Goal: Check status

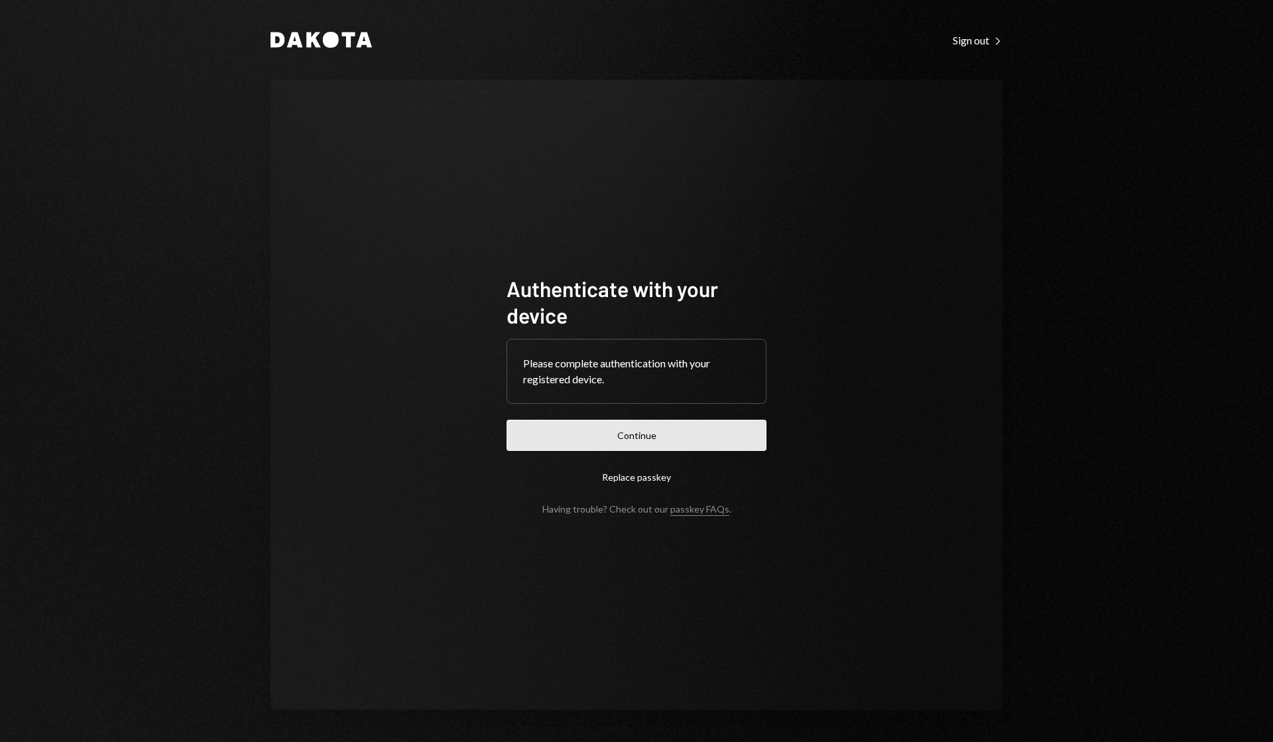
click at [666, 434] on button "Continue" at bounding box center [637, 435] width 260 height 31
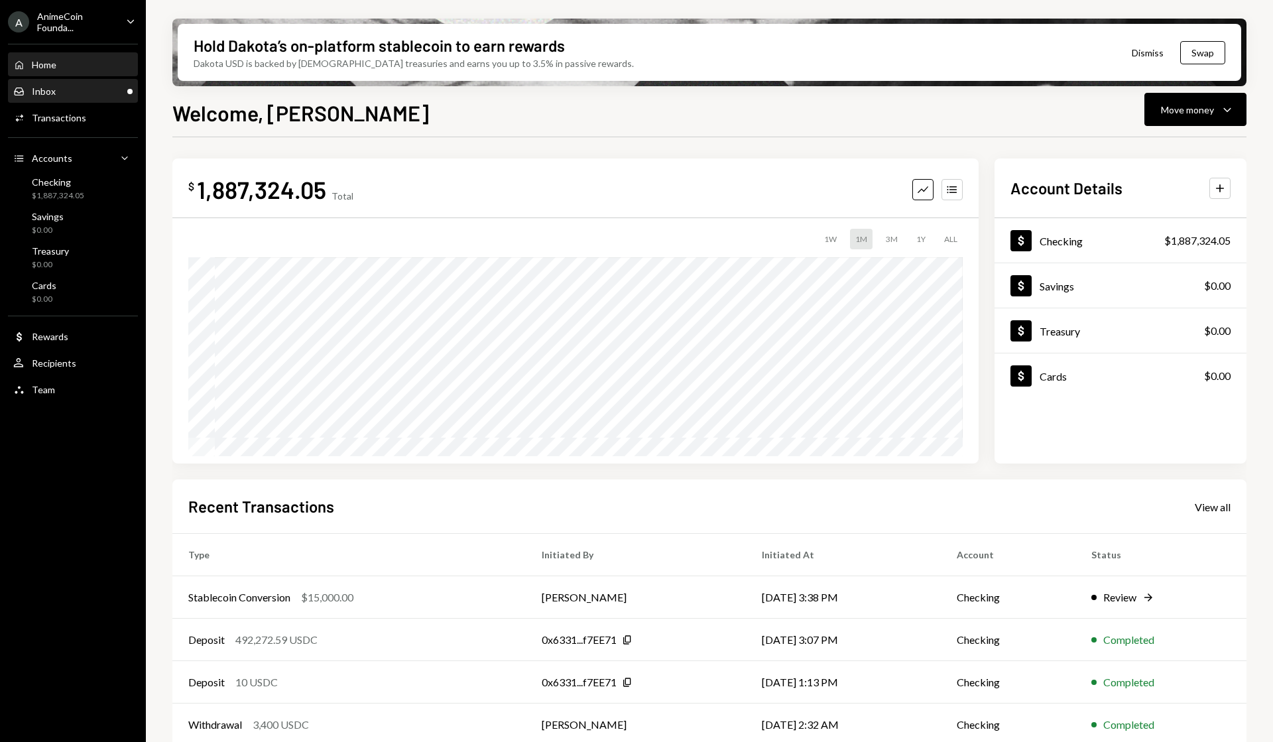
click at [76, 86] on div "Inbox Inbox" at bounding box center [72, 92] width 119 height 12
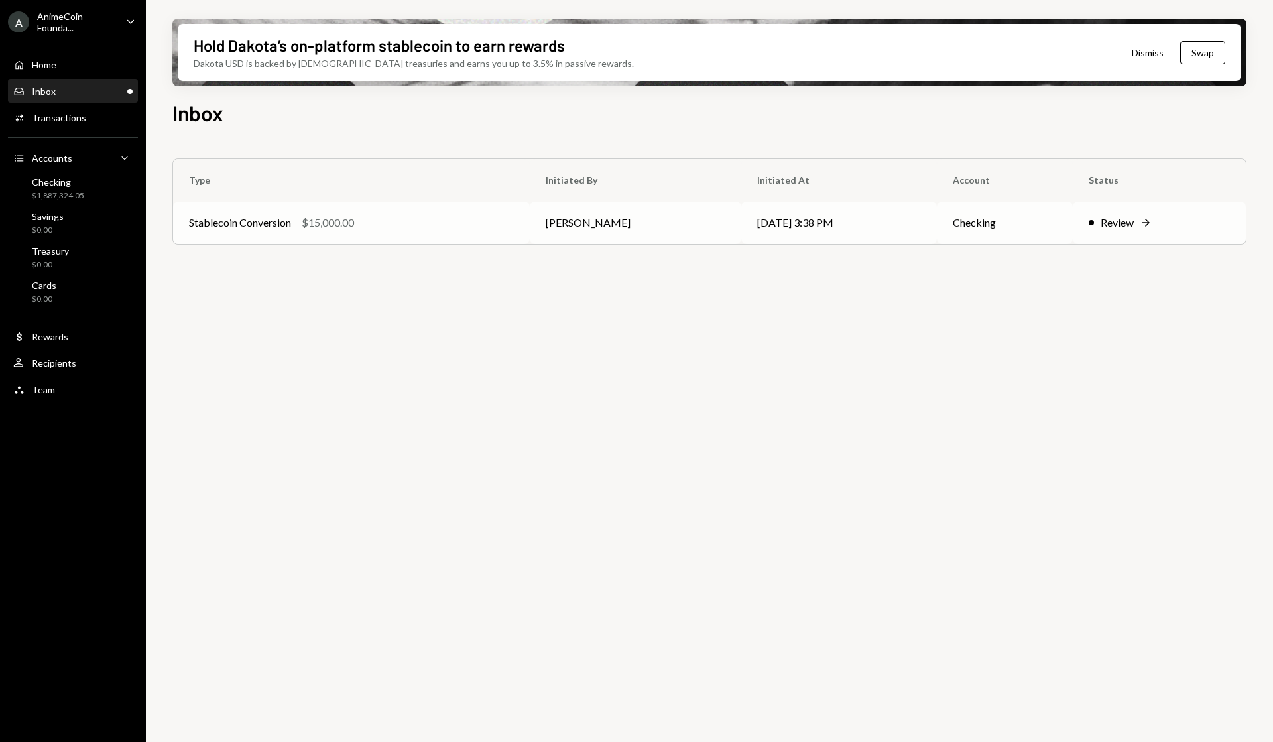
click at [1104, 226] on div "Review" at bounding box center [1117, 223] width 33 height 16
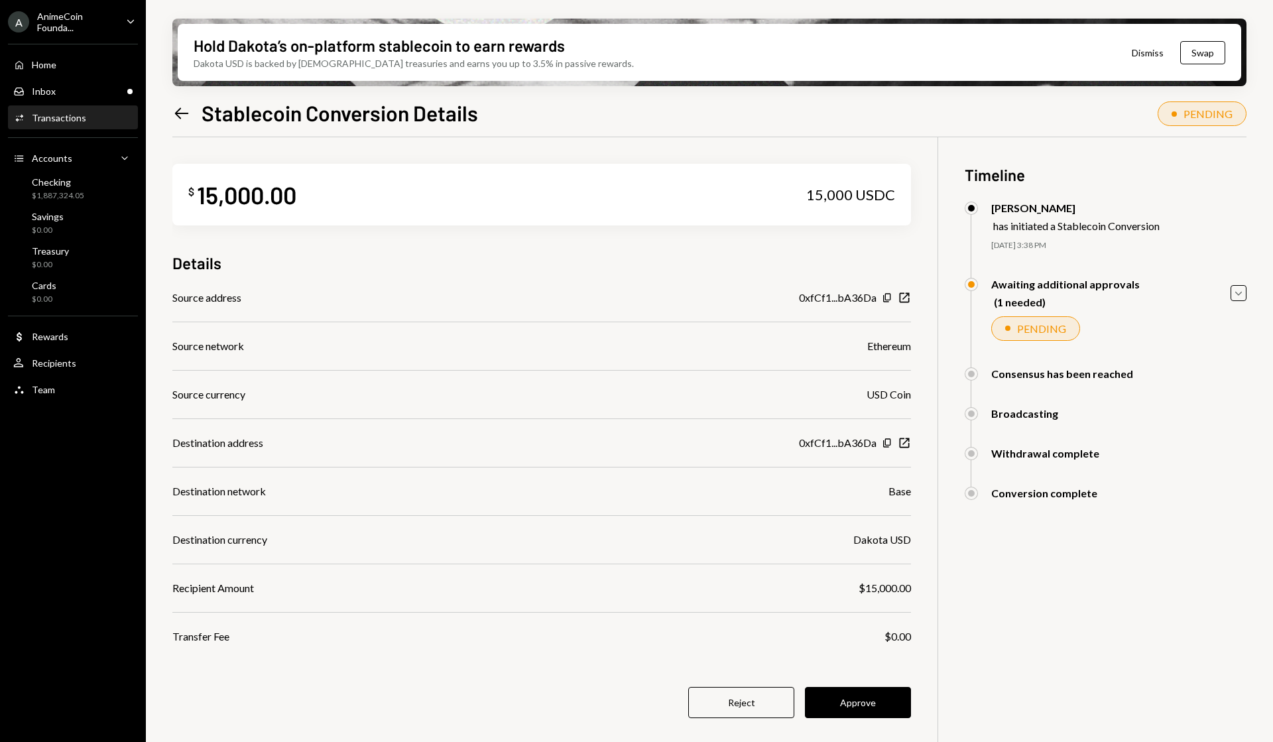
scroll to position [106, 0]
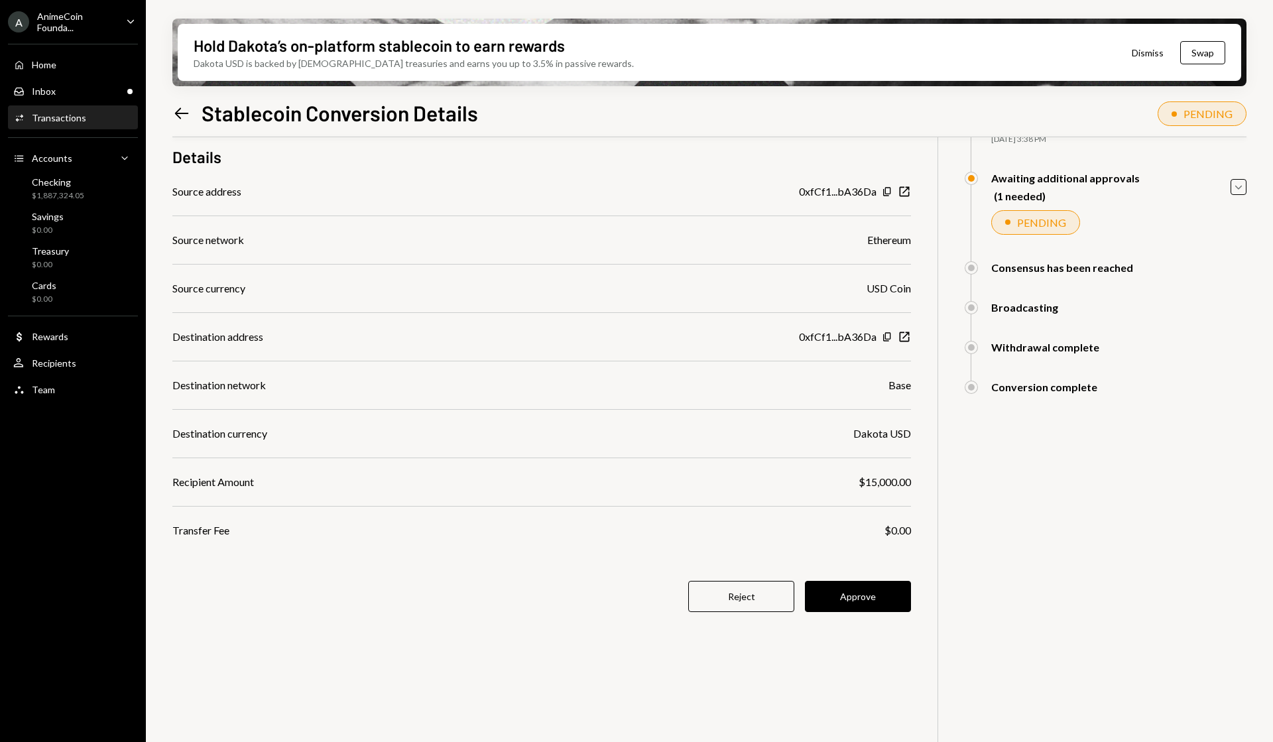
click at [857, 612] on div "$ 15,000.00 15,000 USDC Details Source address 0xfCf1...bA36Da Copy New Window …" at bounding box center [541, 342] width 739 height 623
click at [846, 599] on button "Approve" at bounding box center [858, 596] width 106 height 31
